Goal: Task Accomplishment & Management: Understand process/instructions

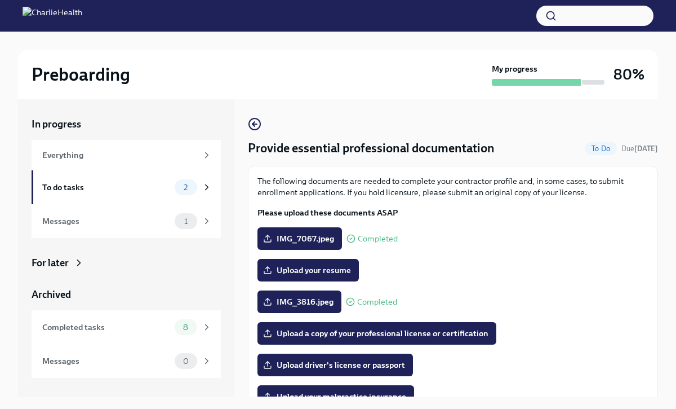
scroll to position [96, 0]
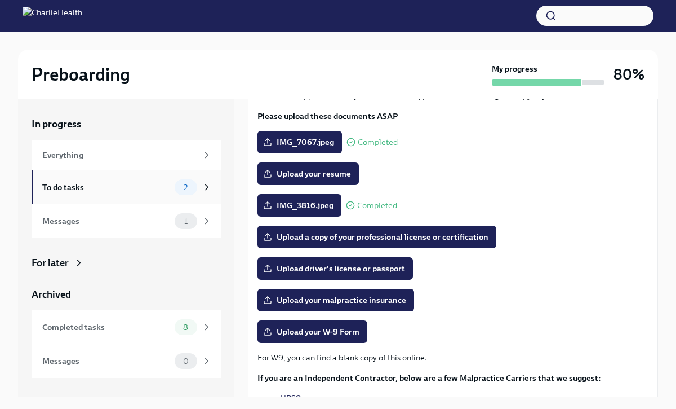
click at [88, 178] on div "To do tasks 2" at bounding box center [126, 187] width 189 height 34
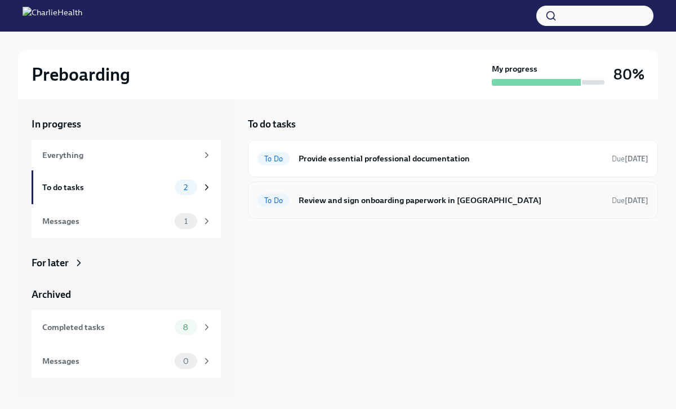
click at [449, 201] on h6 "Review and sign onboarding paperwork in [GEOGRAPHIC_DATA]" at bounding box center [451, 200] width 304 height 12
